Goal: Task Accomplishment & Management: Manage account settings

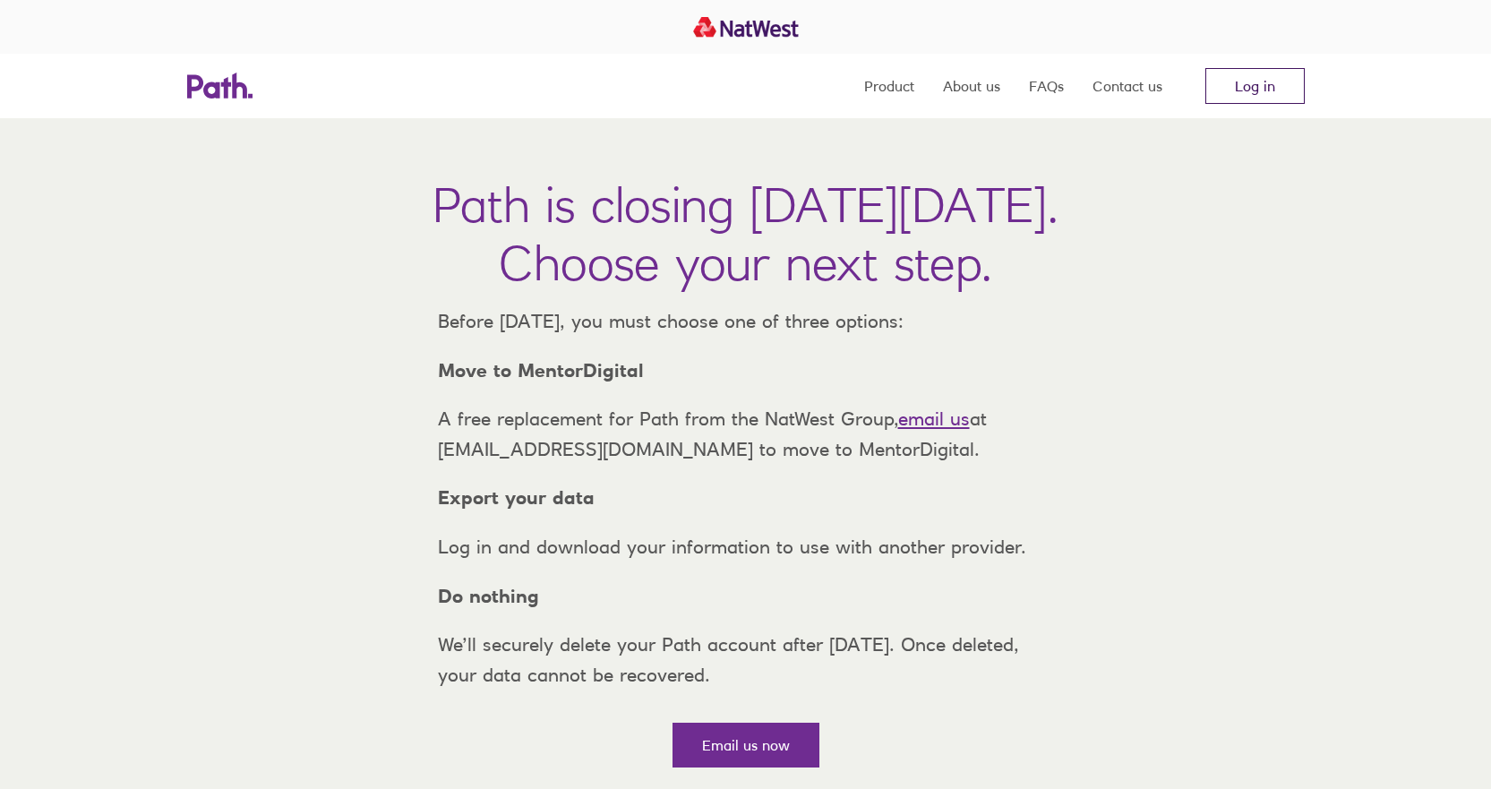
click at [1262, 81] on link "Log in" at bounding box center [1255, 86] width 99 height 36
